Goal: Navigation & Orientation: Find specific page/section

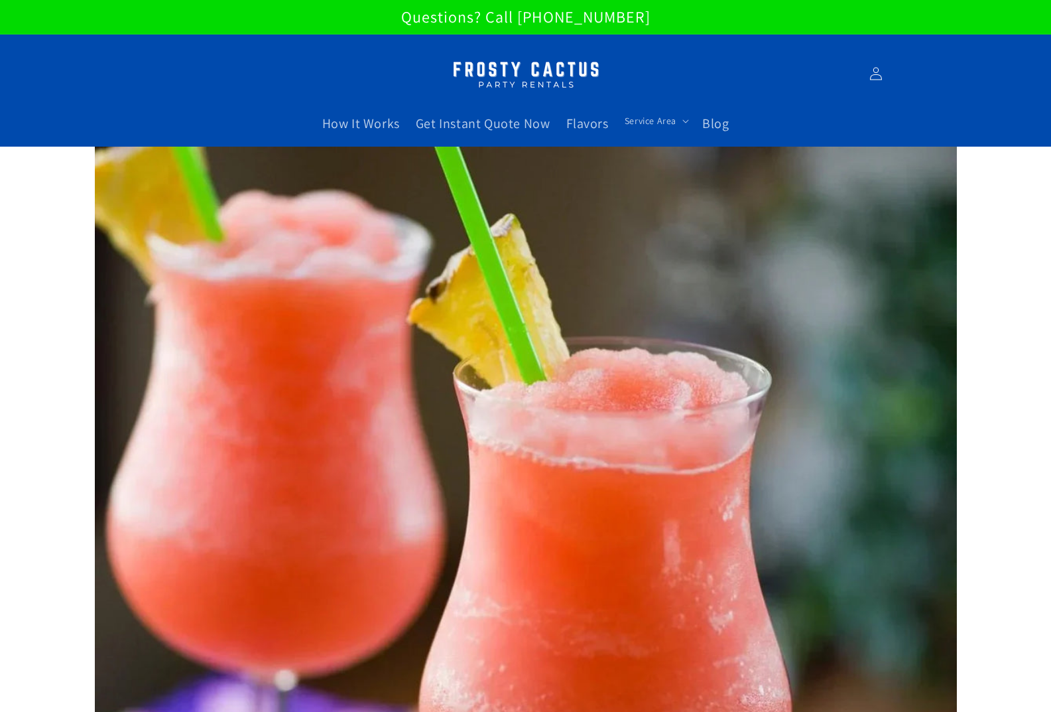
click at [481, 76] on img at bounding box center [526, 74] width 166 height 42
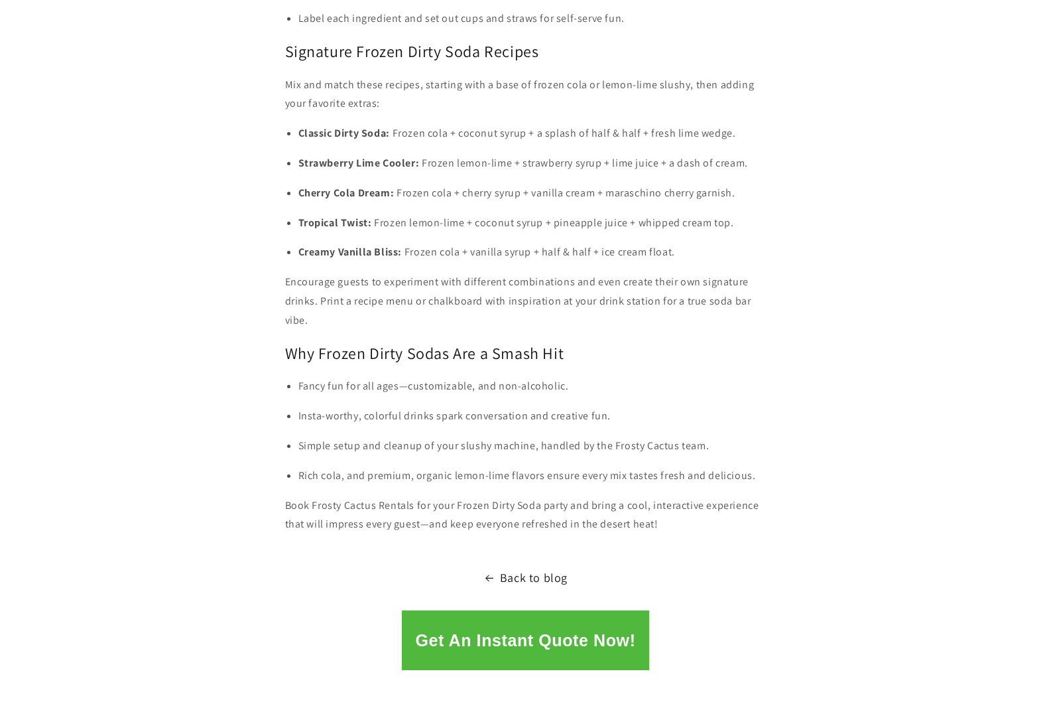
scroll to position [1923, 0]
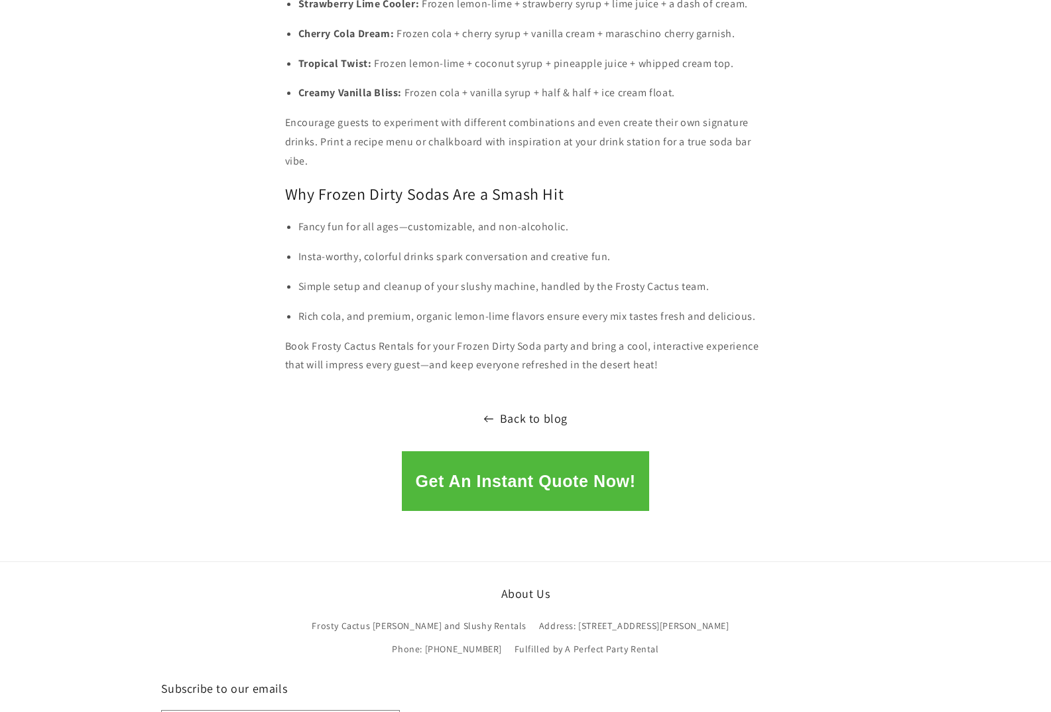
click at [518, 412] on link "Back to blog" at bounding box center [525, 418] width 1051 height 21
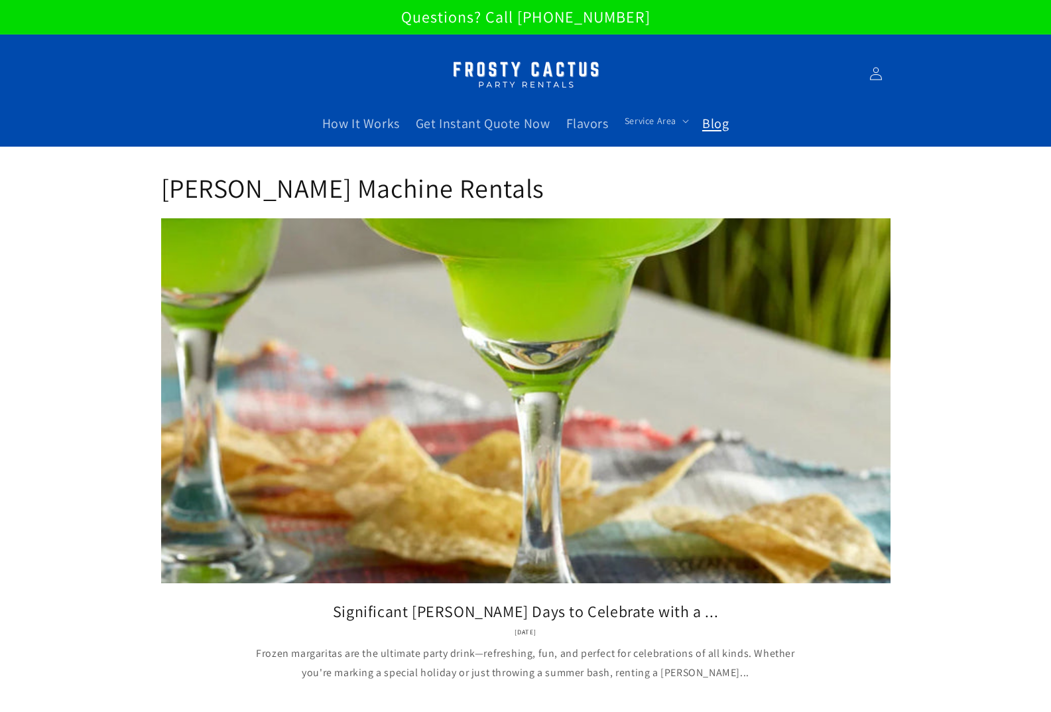
click at [491, 60] on img at bounding box center [526, 74] width 166 height 42
